Goal: Find specific page/section: Find specific page/section

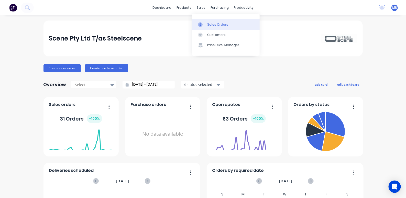
click at [214, 22] on div "Sales Orders" at bounding box center [217, 24] width 21 height 5
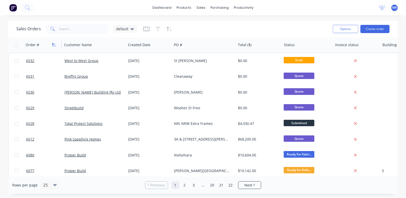
click at [53, 46] on icon "button" at bounding box center [53, 45] width 2 height 4
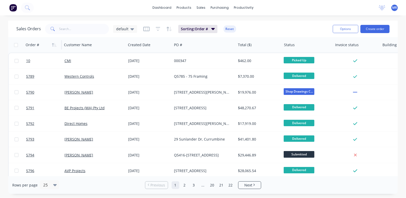
click at [55, 46] on icon "button" at bounding box center [55, 45] width 2 height 4
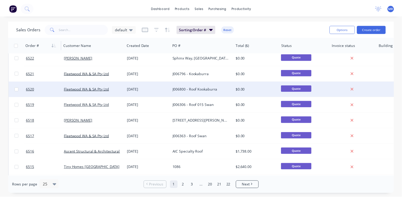
scroll to position [128, 0]
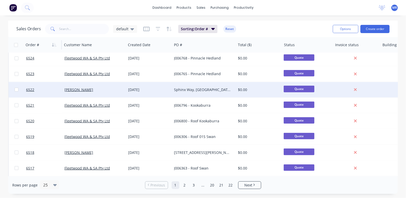
click at [196, 85] on div "Sphinx Way, Bibra Lake" at bounding box center [204, 89] width 64 height 15
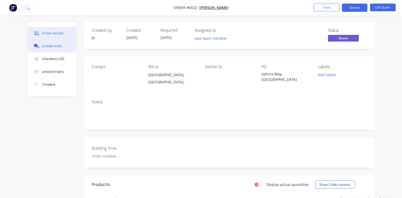
click at [50, 46] on div "Collaborate" at bounding box center [52, 46] width 20 height 5
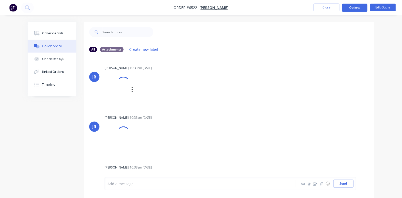
click at [123, 95] on div at bounding box center [116, 89] width 25 height 34
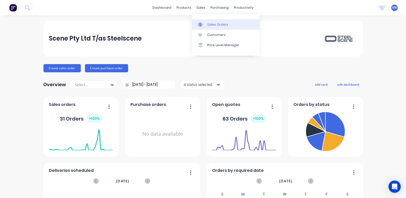
drag, startPoint x: 211, startPoint y: 23, endPoint x: 207, endPoint y: 25, distance: 4.6
click at [210, 24] on div "Sales Orders" at bounding box center [217, 24] width 21 height 5
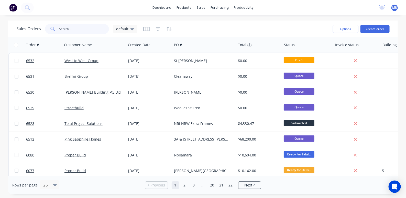
click at [67, 30] on input "text" at bounding box center [84, 29] width 50 height 10
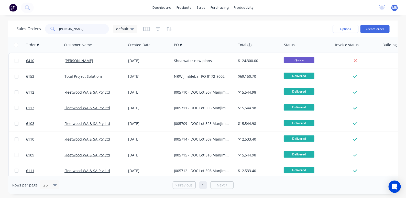
type input "[PERSON_NAME]"
